Goal: Feedback & Contribution: Contribute content

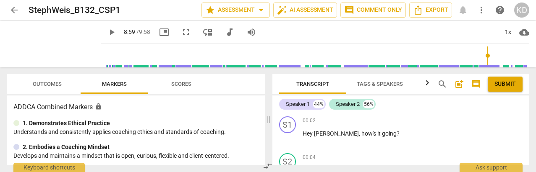
scroll to position [1895, 0]
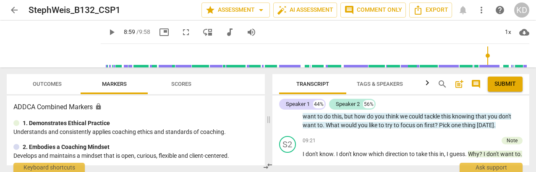
click at [107, 32] on span "play_arrow" at bounding box center [112, 32] width 10 height 10
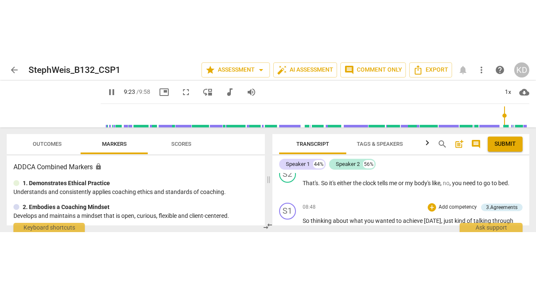
scroll to position [1825, 0]
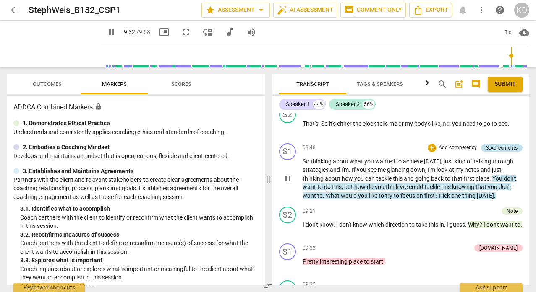
click at [500, 152] on div "3.Agreements" at bounding box center [501, 148] width 31 height 8
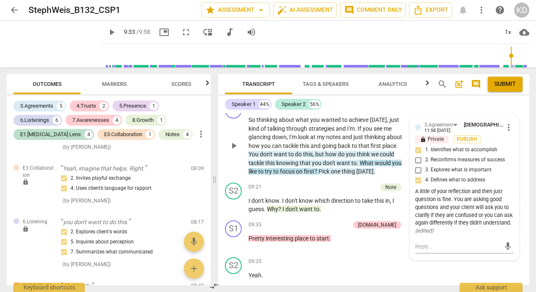
scroll to position [2080, 0]
click at [222, 172] on div "S1 play_arrow pause 09:33 + Add competency [DOMAIN_NAME] keyboard_arrow_right P…" at bounding box center [373, 235] width 311 height 37
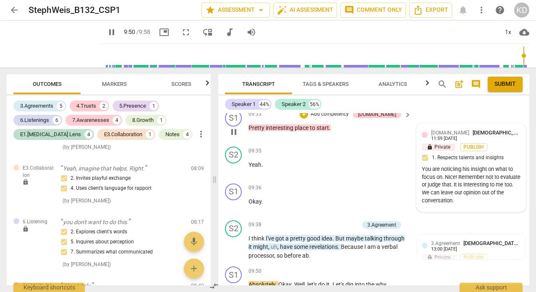
scroll to position [2197, 0]
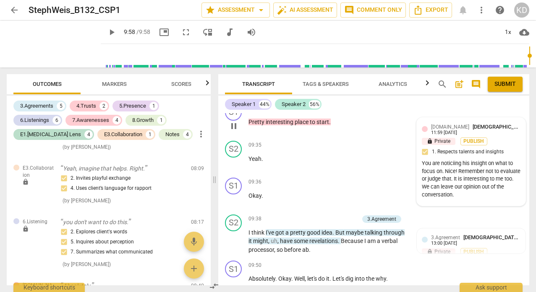
type input "598"
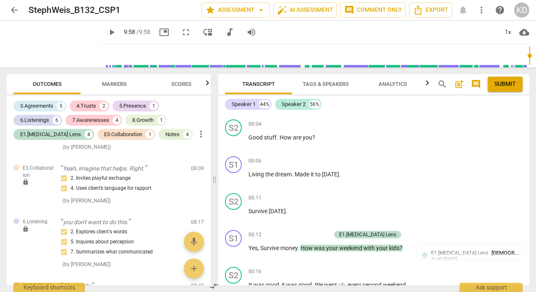
scroll to position [0, 0]
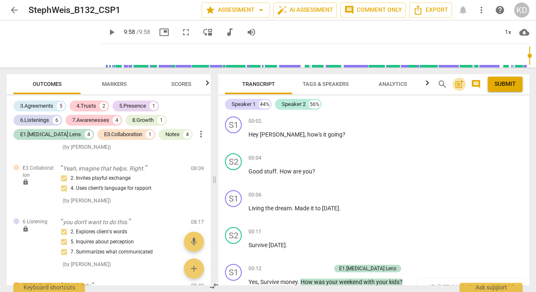
click at [457, 86] on span "post_add" at bounding box center [459, 84] width 10 height 10
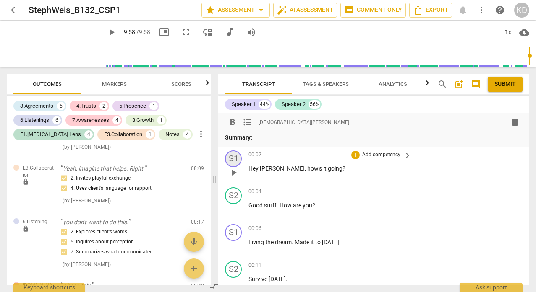
paste div
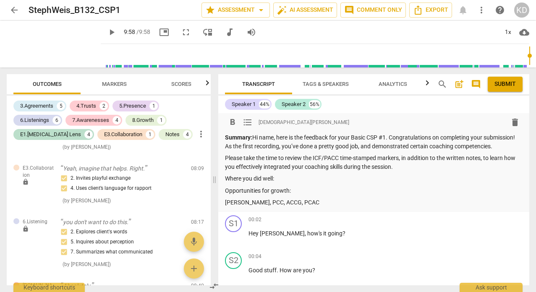
click at [276, 140] on p "Summary: Hi name, here is the feedback for your Basic CSP #1. Congratulations o…" at bounding box center [373, 141] width 297 height 17
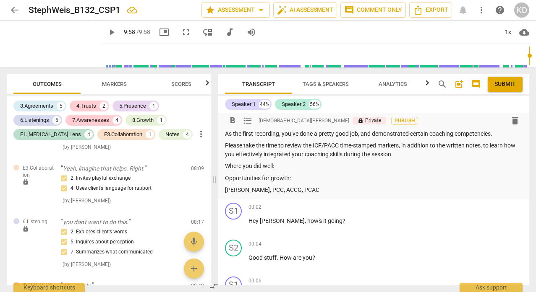
scroll to position [1, 0]
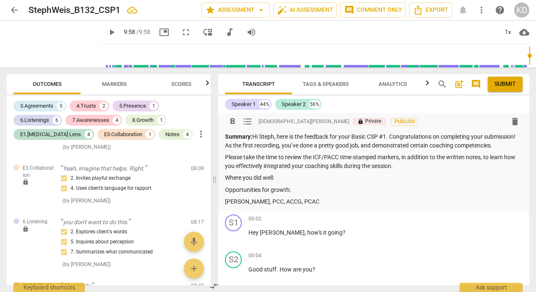
click at [268, 150] on p "Summary: Hi Steph, here is the feedback for your Basic CSP #1. Congratulations …" at bounding box center [373, 141] width 297 height 17
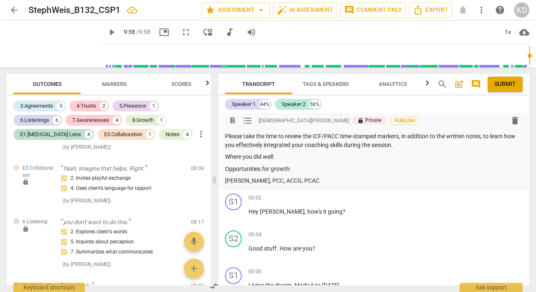
scroll to position [23, 0]
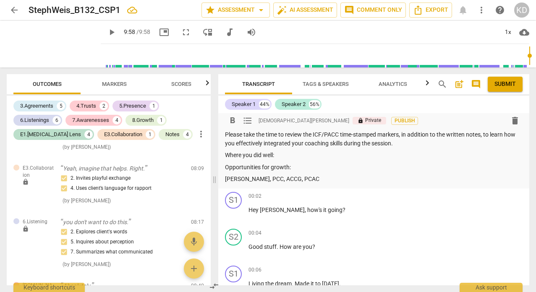
click at [281, 160] on p "Where you did well:" at bounding box center [373, 155] width 297 height 9
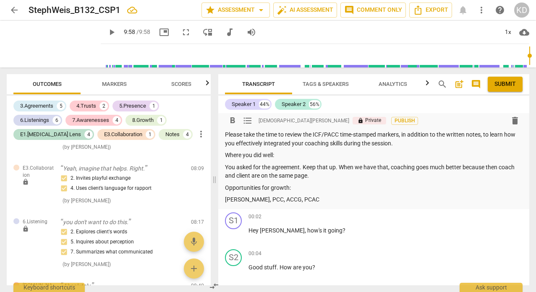
click at [295, 172] on p "Opportunities for growth:" at bounding box center [373, 188] width 297 height 9
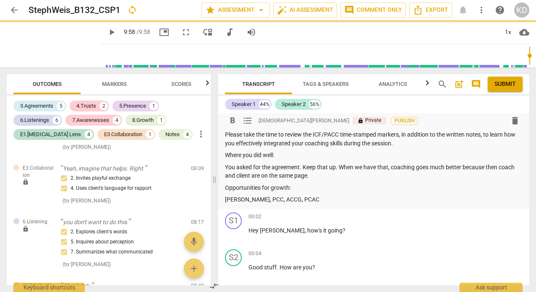
click at [295, 172] on p "Opportunities for growth:" at bounding box center [373, 188] width 297 height 9
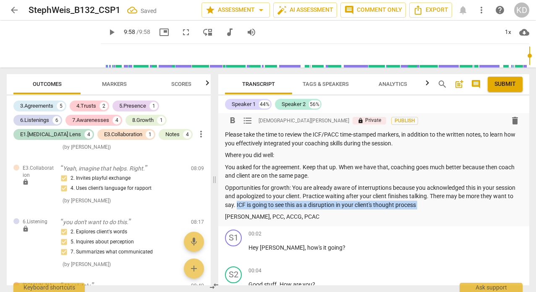
drag, startPoint x: 237, startPoint y: 213, endPoint x: 426, endPoint y: 218, distance: 189.2
click at [426, 172] on div "Summary: Hi Steph, here is the feedback for your Basic CSP #1. Congratulations …" at bounding box center [373, 166] width 297 height 112
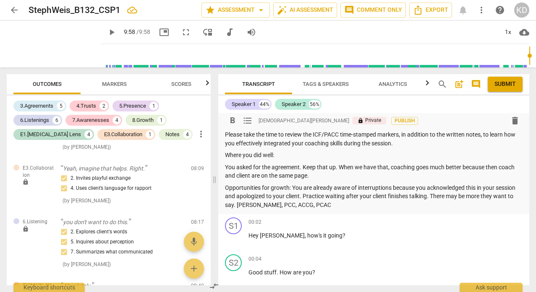
click at [320, 172] on p "You asked for the agreement. Keep that up. When we have that, coaching goes muc…" at bounding box center [373, 171] width 297 height 17
click at [107, 32] on span "play_arrow" at bounding box center [112, 32] width 10 height 10
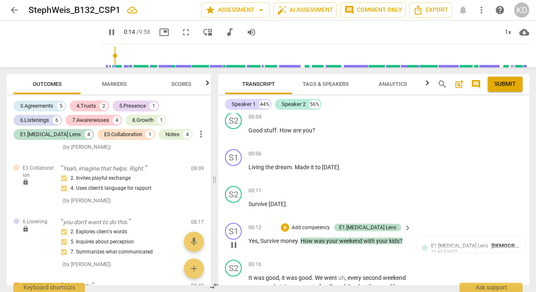
scroll to position [165, 0]
click at [312, 171] on span "it" at bounding box center [312, 167] width 5 height 7
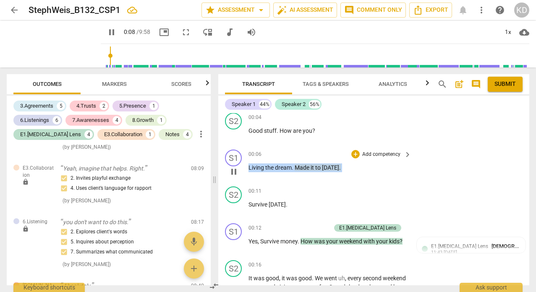
click at [312, 171] on span "it" at bounding box center [312, 167] width 5 height 7
click at [371, 159] on p "Add competency" at bounding box center [381, 155] width 40 height 8
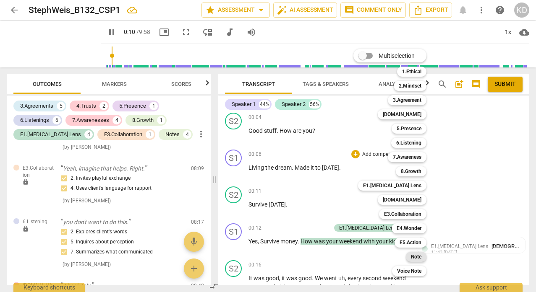
click at [414, 172] on b "Note" at bounding box center [416, 257] width 10 height 10
type input "11"
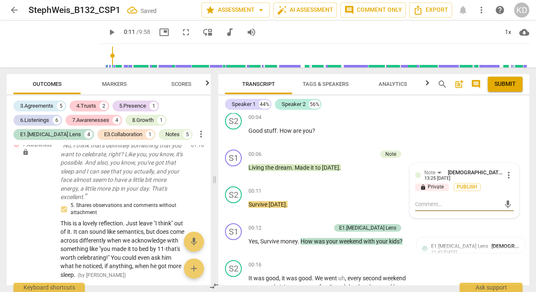
type textarea "I"
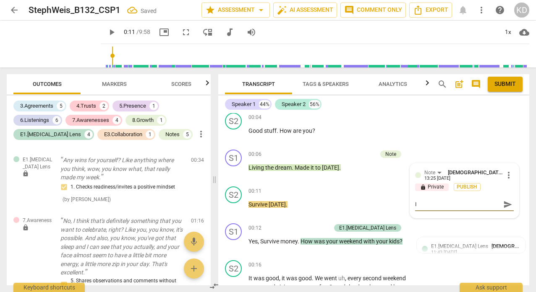
type textarea "It"
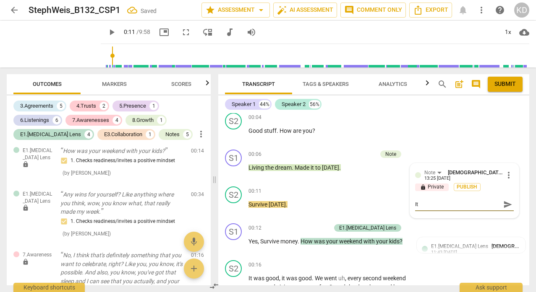
type textarea "It"
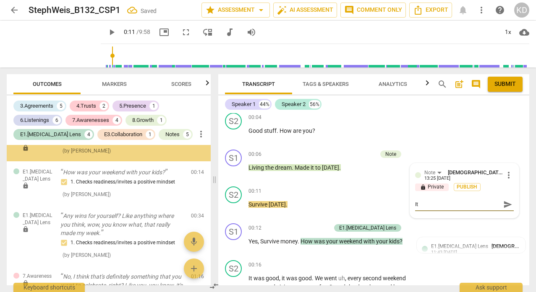
type textarea "It i"
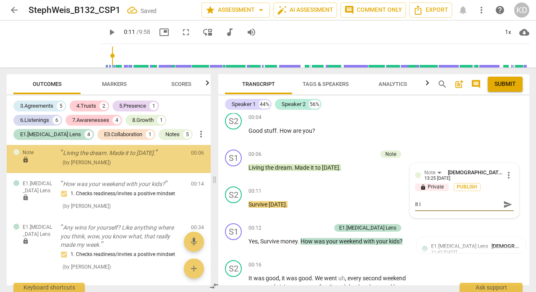
type textarea "It is"
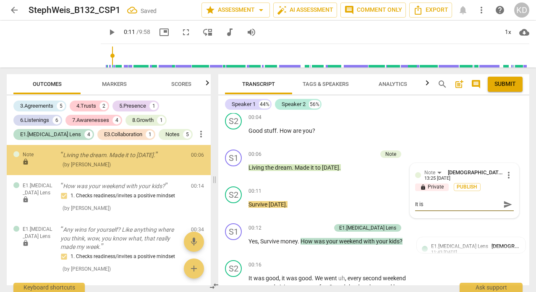
type textarea "It is"
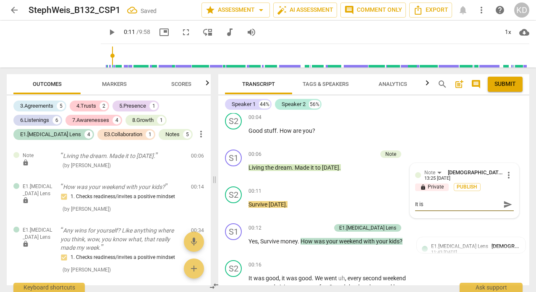
type textarea "It is g"
type textarea "It is go"
type textarea "It is goo"
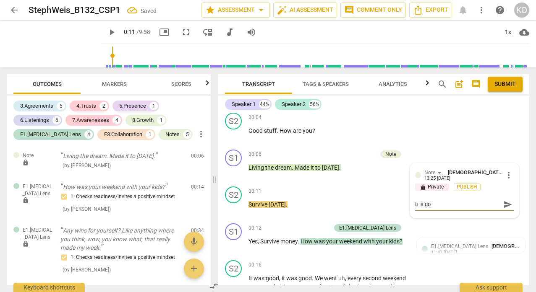
type textarea "It is goo"
type textarea "It is good"
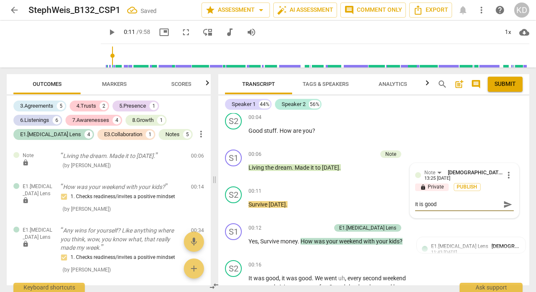
type textarea "It is good t"
type textarea "It is good to"
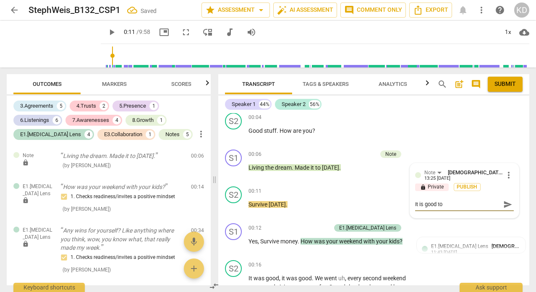
type textarea "It is good to"
type textarea "It is good to c"
type textarea "It is good to ch"
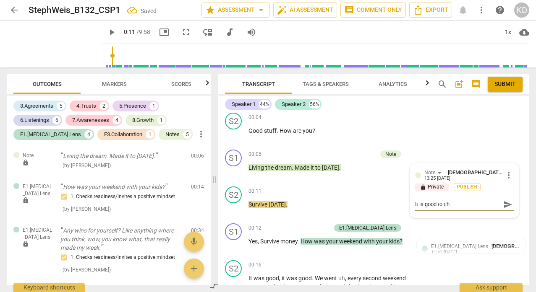
type textarea "It is good to che"
type textarea "It is good to chec"
type textarea "It is good to check"
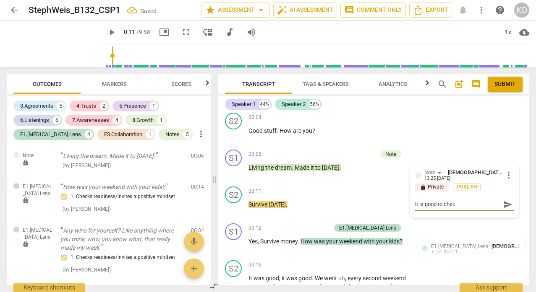
type textarea "It is good to check"
type textarea "It is good to check i"
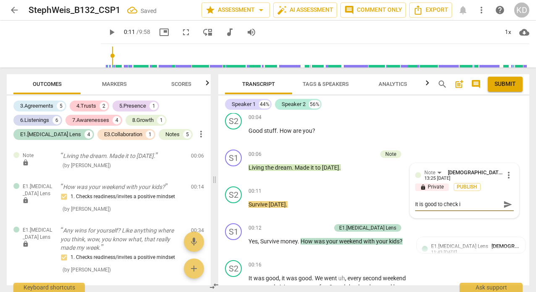
type textarea "It is good to check in"
type textarea "It is good to check in w"
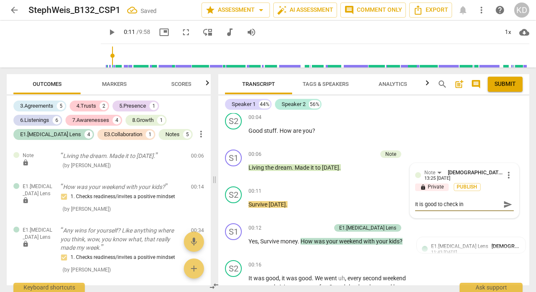
type textarea "It is good to check in w"
type textarea "It is good to check in wi"
type textarea "It is good to check in wit"
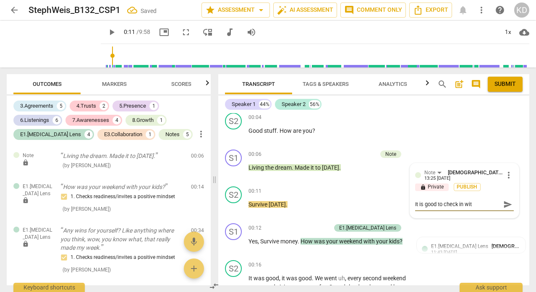
type textarea "It is good to check in with"
type textarea "It is good to check in with y"
type textarea "It is good to check in with yo"
type textarea "It is good to check in with you"
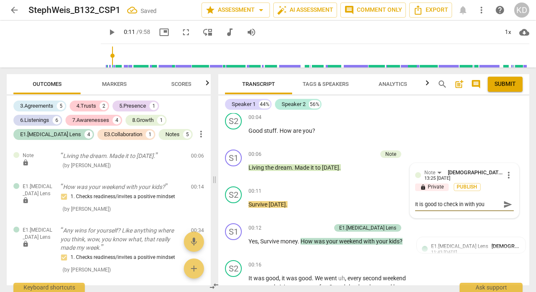
type textarea "It is good to check in with your"
type textarea "It is good to check in with your c"
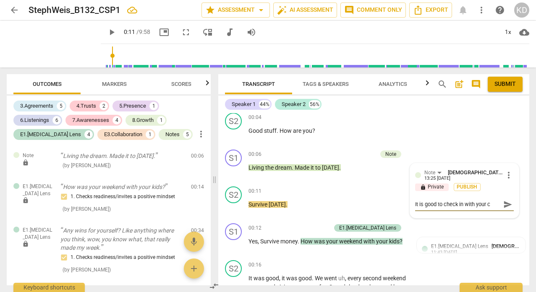
type textarea "It is good to check in with your cl"
type textarea "It is good to check in with your cli"
type textarea "It is good to check in with your clie"
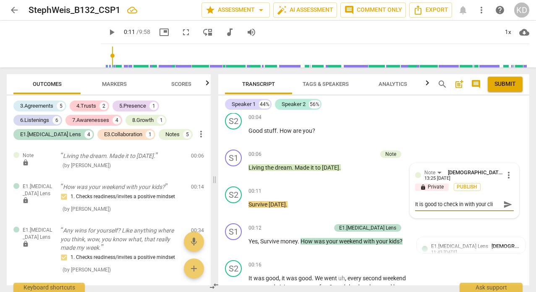
type textarea "It is good to check in with your clie"
type textarea "It is good to check in with your clien"
type textarea "It is good to check in with your client"
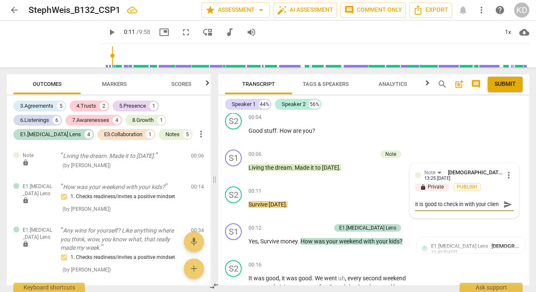
type textarea "It is good to check in with your client"
type textarea "It is good to check in with your client o"
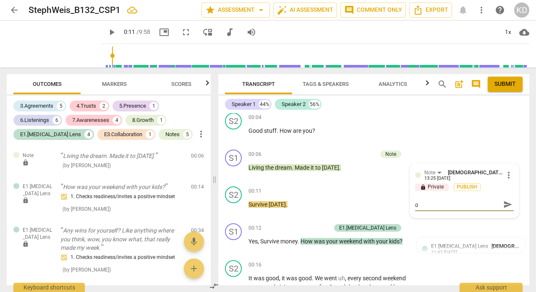
type textarea "It is good to check in with your client on"
type textarea "It is good to check in with your client on r"
type textarea "It is good to check in with your client on re"
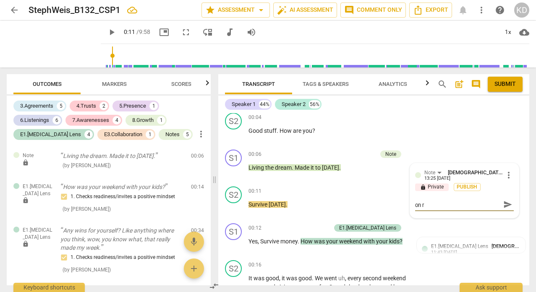
type textarea "It is good to check in with your client on re"
type textarea "It is good to check in with your client on rea"
type textarea "It is good to check in with your client on read"
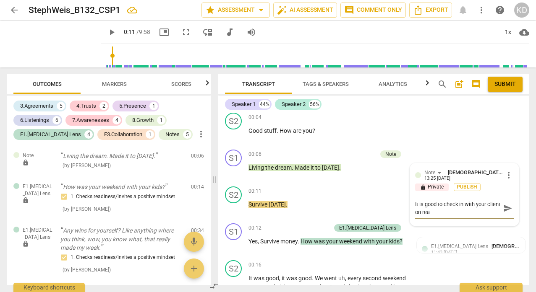
type textarea "It is good to check in with your client on read"
type textarea "It is good to check in with your client on readi"
type textarea "It is good to check in with your client on readin"
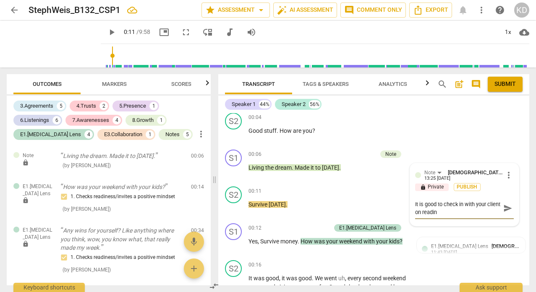
type textarea "It is good to check in with your client on readine"
type textarea "It is good to check in with your client on readines"
type textarea "It is good to check in with your client on readiness"
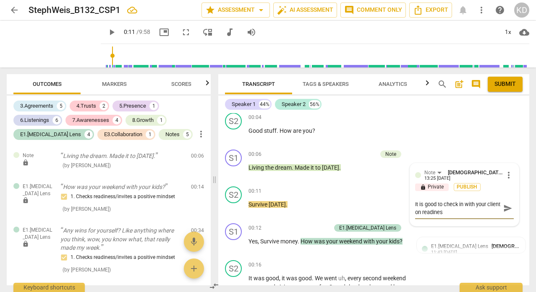
type textarea "It is good to check in with your client on readiness"
type textarea "It is good to check in with your client on readiness a"
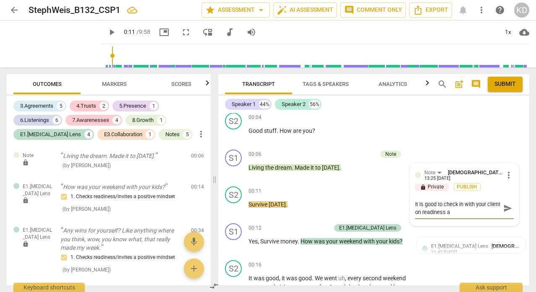
type textarea "It is good to check in with your client on readiness an"
type textarea "It is good to check in with your client on readiness and"
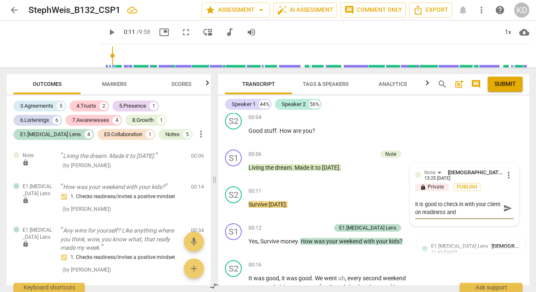
type textarea "It is good to check in with your client on readiness and"
type textarea "It is good to check in with your client on readiness and t"
type textarea "It is good to check in with your client on readiness and to"
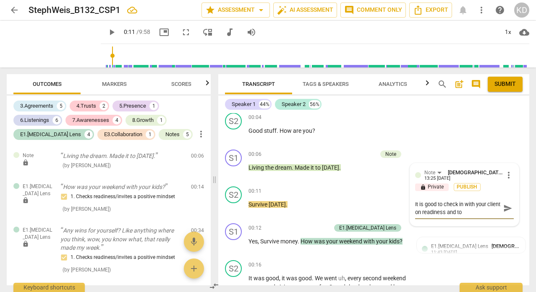
type textarea "It is good to check in with your client on readiness and to"
type textarea "It is good to check in with your client on readiness and to i"
type textarea "It is good to check in with your client on readiness and to in"
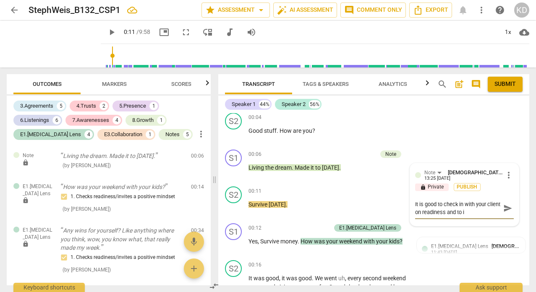
type textarea "It is good to check in with your client on readiness and to in"
type textarea "It is good to check in with your client on readiness and to inv"
type textarea "It is good to check in with your client on readiness and to invi"
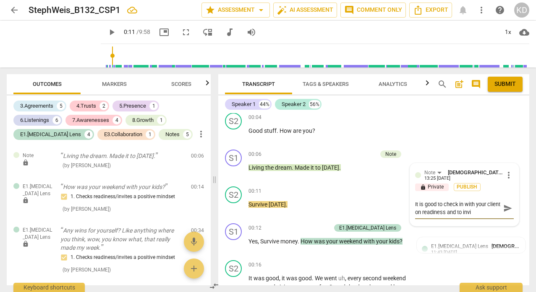
type textarea "It is good to check in with your client on readiness and to invit"
type textarea "It is good to check in with your client on readiness and to invite"
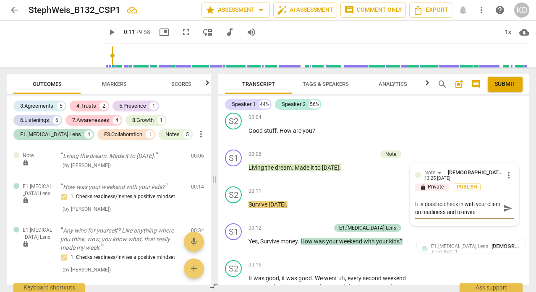
type textarea "It is good to check in with your client on readiness and to invite a"
type textarea "It is good to check in with your client on readiness and to invite a p"
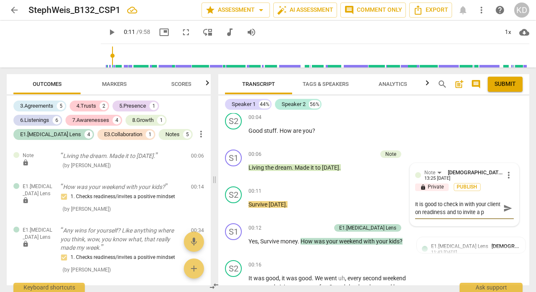
type textarea "It is good to check in with your client on readiness and to invite a po"
type textarea "It is good to check in with your client on readiness and to invite a pos"
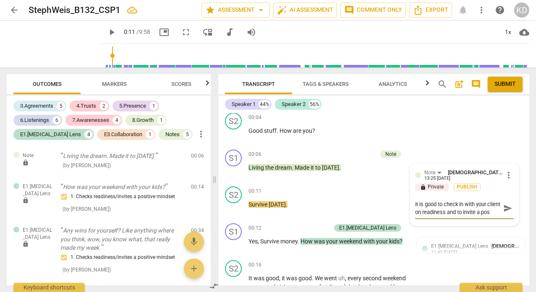
type textarea "It is good to check in with your client on readiness and to invite a posi"
type textarea "It is good to check in with your client on readiness and to invite a posit"
type textarea "It is good to check in with your client on readiness and to invite a positi"
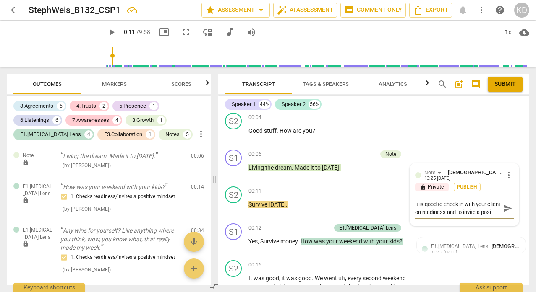
type textarea "It is good to check in with your client on readiness and to invite a positi"
type textarea "It is good to check in with your client on readiness and to invite a positiv"
type textarea "It is good to check in with your client on readiness and to invite a positive"
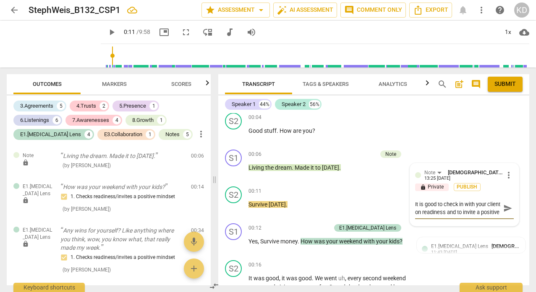
type textarea "It is good to check in with your client on readiness and to invite a positive"
type textarea "It is good to check in with your client on readiness and to invite a positive m"
type textarea "It is good to check in with your client on readiness and to invite a positive mi"
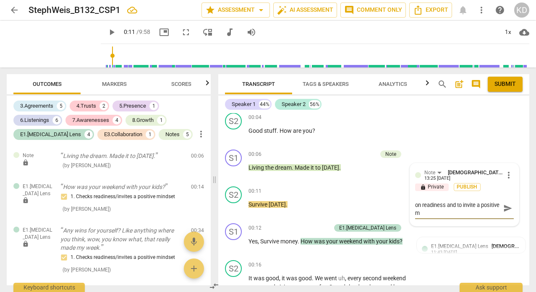
type textarea "It is good to check in with your client on readiness and to invite a positive mi"
type textarea "It is good to check in with your client on readiness and to invite a positive m…"
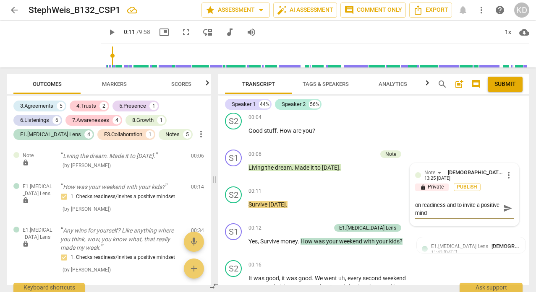
type textarea "It is good to check in with your client on readiness and to invite a positive m…"
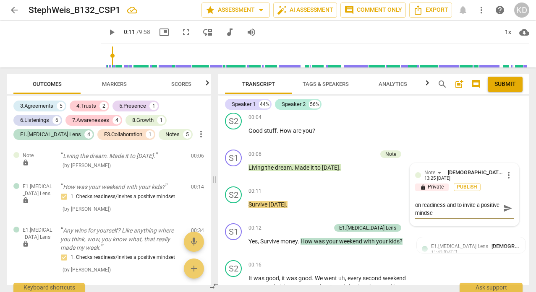
type textarea "It is good to check in with your client on readiness and to invite a positive m…"
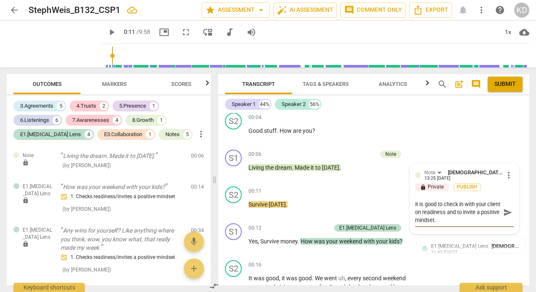
type textarea "It is good to check in with your client on readiness and to invite a positive m…"
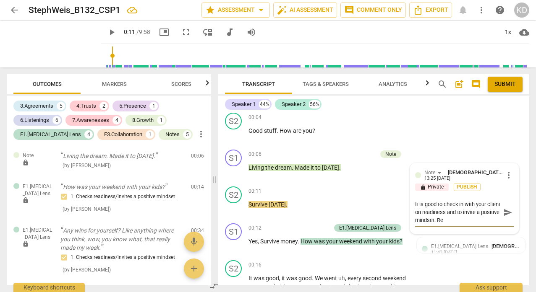
type textarea "It is good to check in with your client on readiness and to invite a positive m…"
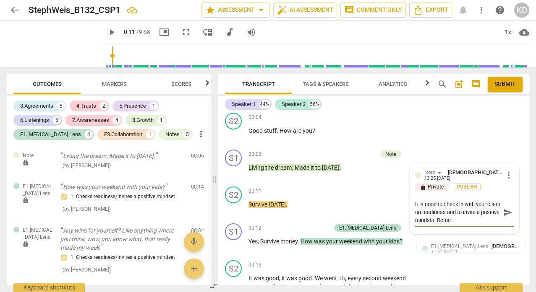
type textarea "It is good to check in with your client on readiness and to invite a positive m…"
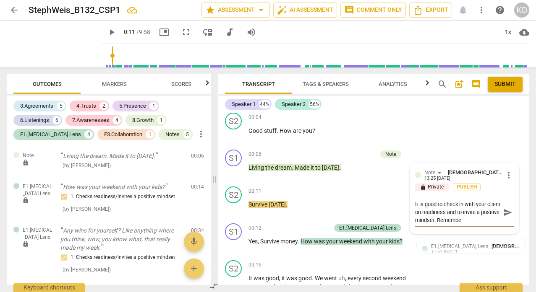
type textarea "It is good to check in with your client on readiness and to invite a positive m…"
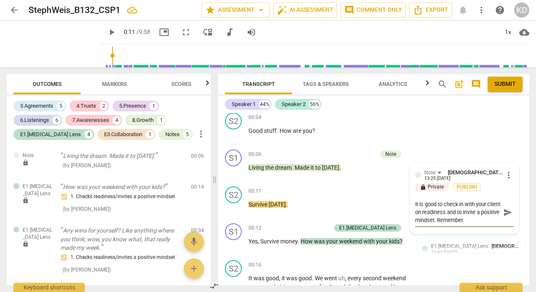
type textarea "It is good to check in with your client on readiness and to invite a positive m…"
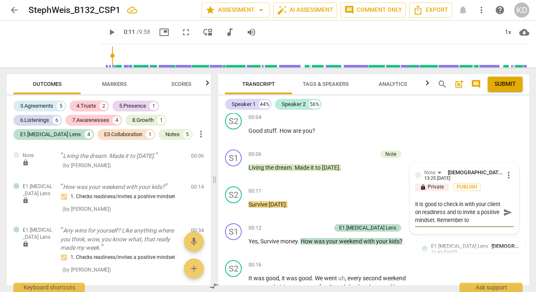
type textarea "It is good to check in with your client on readiness and to invite a positive m…"
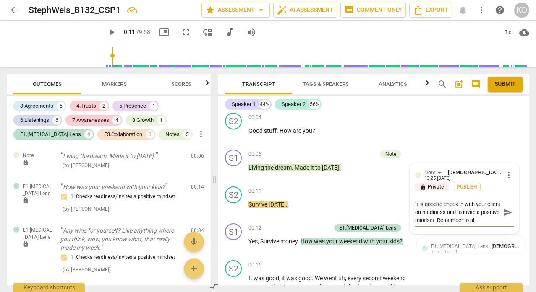
type textarea "It is good to check in with your client on readiness and to invite a positive m…"
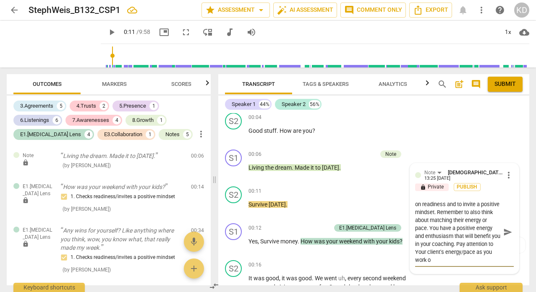
scroll to position [15, 0]
click at [219, 172] on div "S2 play_arrow pause 00:11 + Add competency keyboard_arrow_right Survive [DATE] ." at bounding box center [373, 201] width 311 height 37
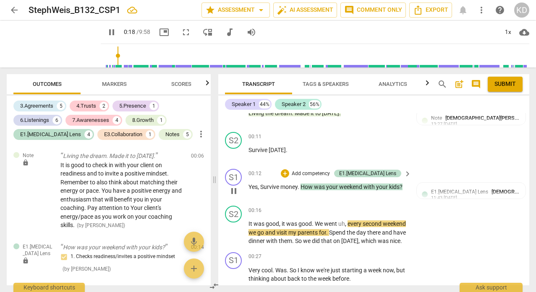
scroll to position [225, 0]
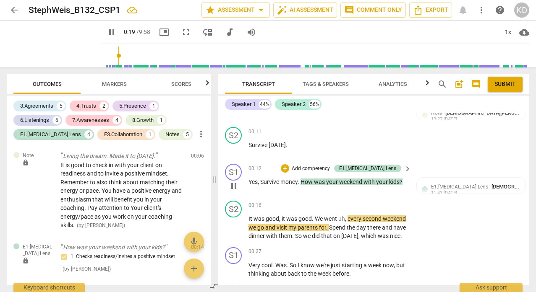
click at [330, 172] on span "your" at bounding box center [332, 182] width 13 height 7
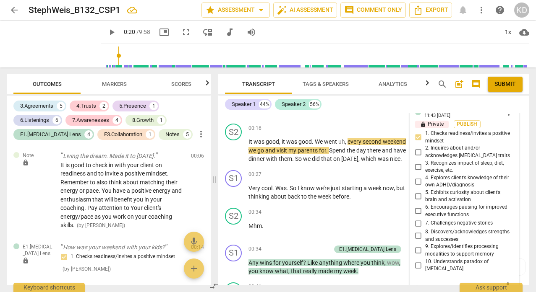
scroll to position [298, 0]
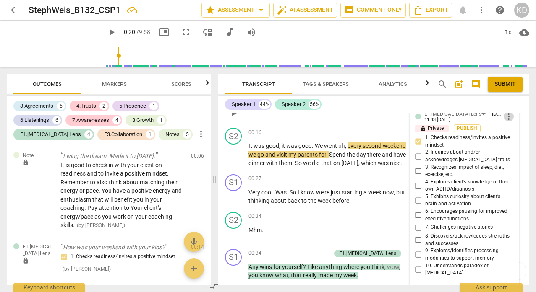
click at [507, 122] on span "more_vert" at bounding box center [508, 117] width 10 height 10
click at [520, 140] on li "Delete" at bounding box center [513, 141] width 29 height 16
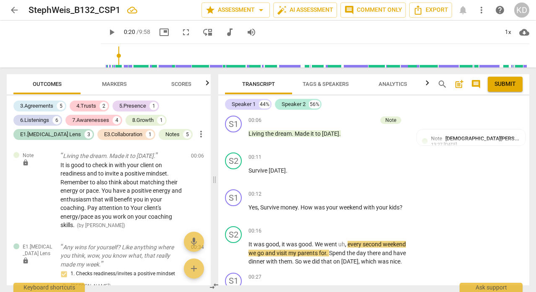
scroll to position [209, 0]
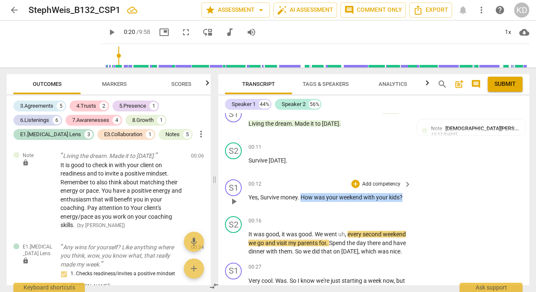
drag, startPoint x: 301, startPoint y: 207, endPoint x: 404, endPoint y: 208, distance: 102.8
click at [404, 172] on p "Yes , Survive money . How was your weekend with your kids ?" at bounding box center [327, 197] width 159 height 9
click at [392, 172] on p "Add competency" at bounding box center [381, 185] width 40 height 8
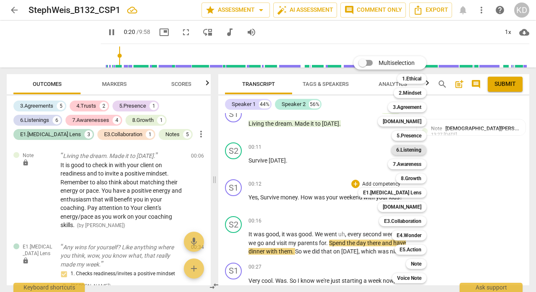
click at [409, 149] on b "6.Listening" at bounding box center [408, 150] width 25 height 10
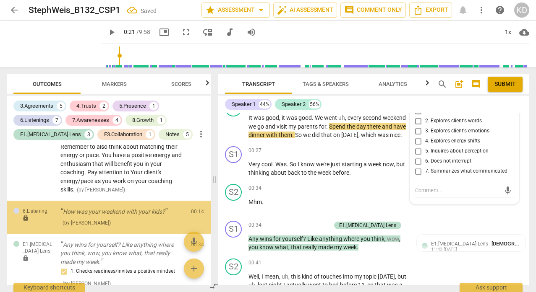
scroll to position [37, 0]
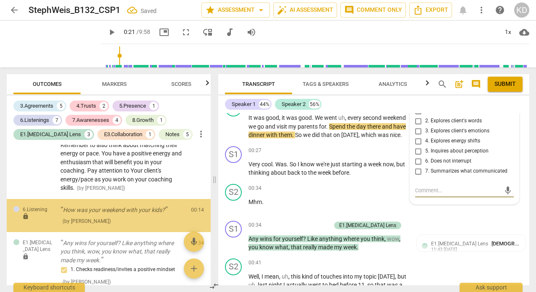
click at [418, 116] on input "1. Customizes questions" at bounding box center [417, 111] width 13 height 10
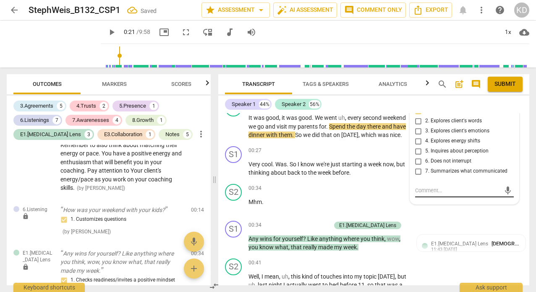
click at [423, 172] on textarea at bounding box center [457, 191] width 85 height 8
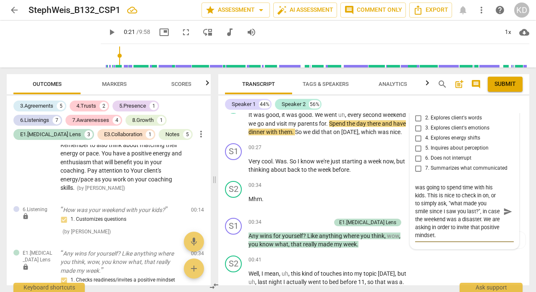
scroll to position [297, 0]
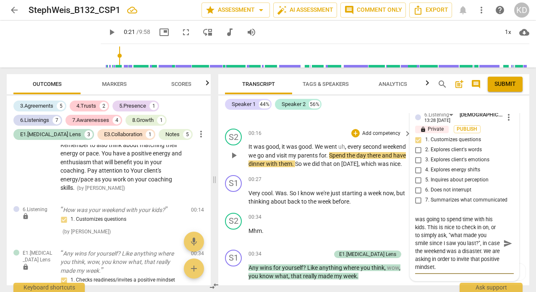
click at [222, 172] on div "S2 play_arrow pause 00:16 + Add competency keyboard_arrow_right It was good , i…" at bounding box center [373, 148] width 311 height 47
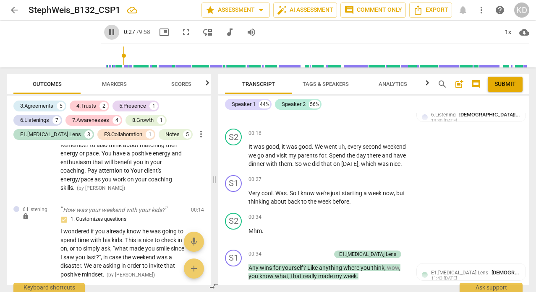
click at [107, 34] on span "pause" at bounding box center [112, 32] width 10 height 10
